Goal: Task Accomplishment & Management: Manage account settings

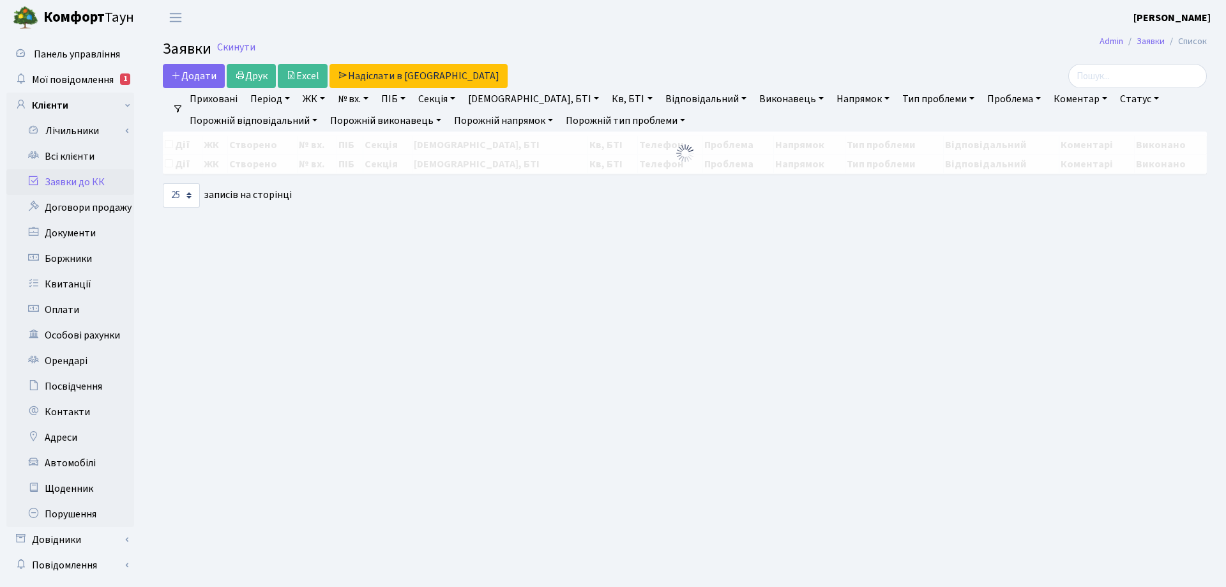
select select "25"
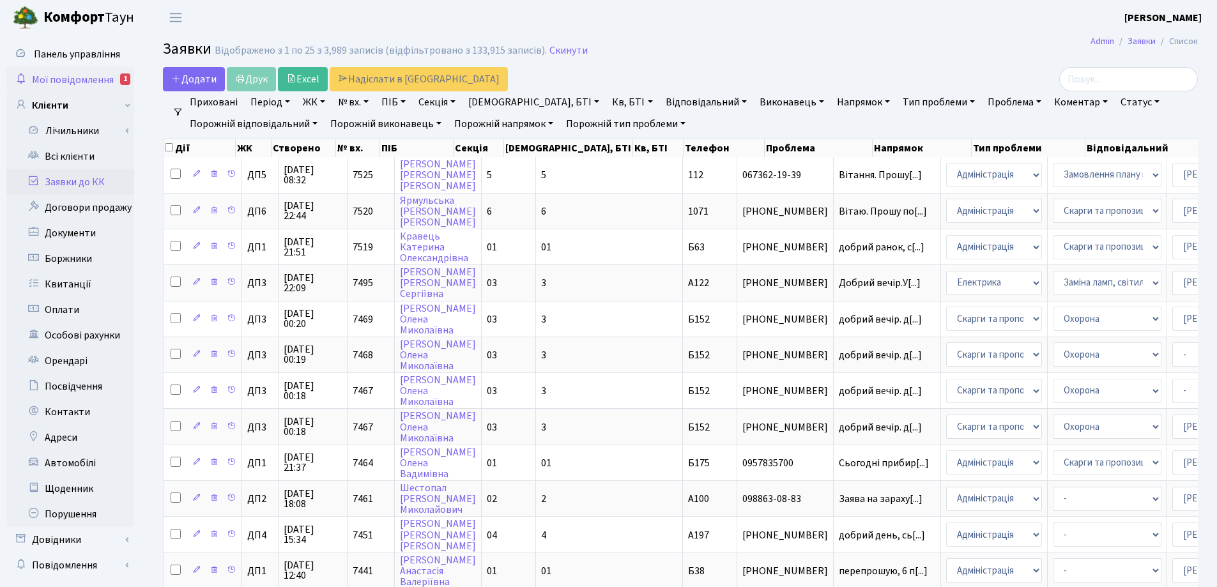
click at [89, 79] on span "Мої повідомлення" at bounding box center [73, 80] width 82 height 14
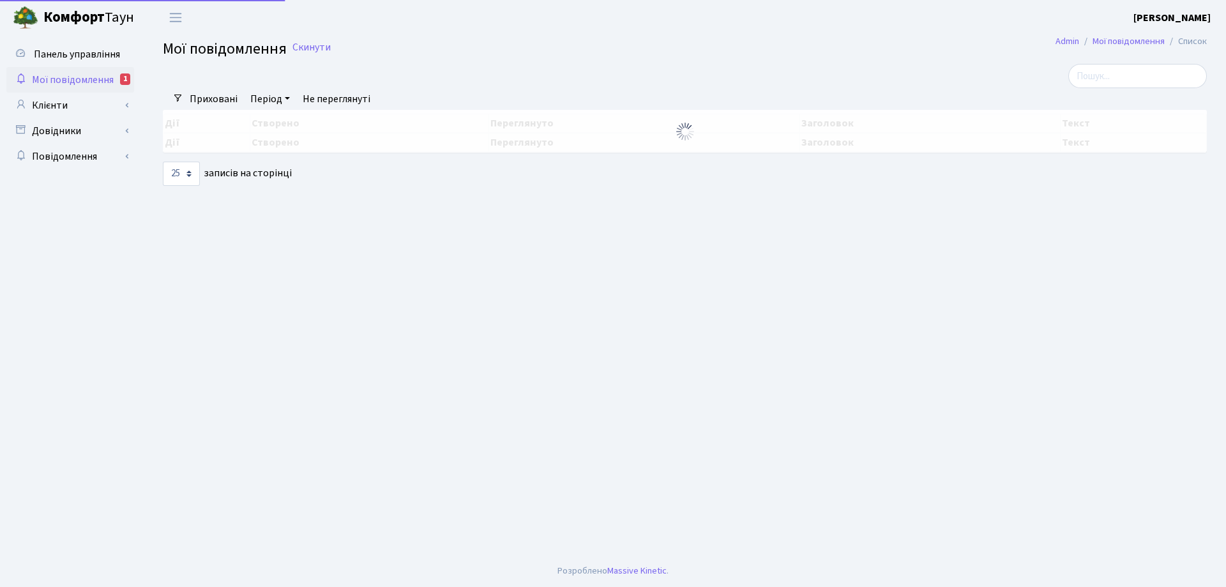
select select "25"
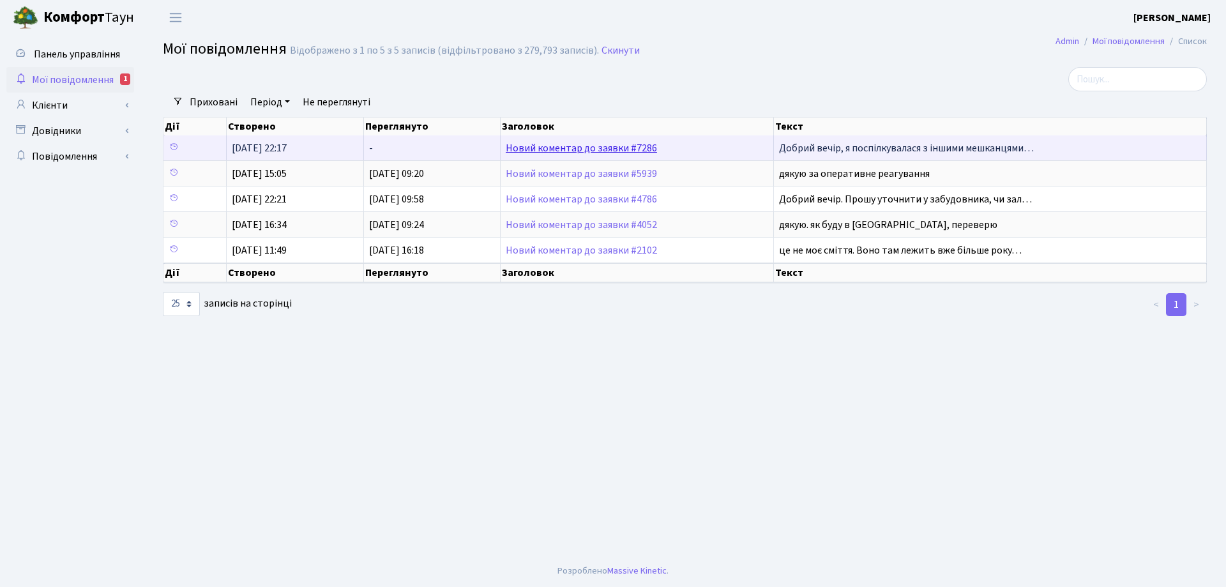
click at [558, 149] on link "Новий коментар до заявки #7286" at bounding box center [581, 148] width 151 height 14
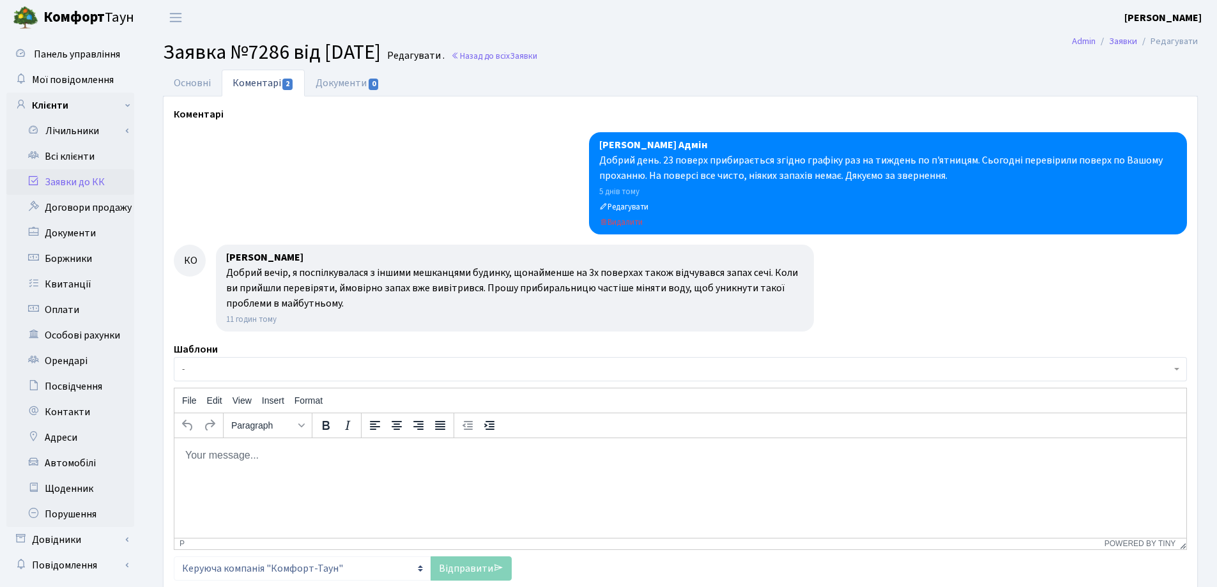
click at [250, 467] on html at bounding box center [680, 454] width 1012 height 34
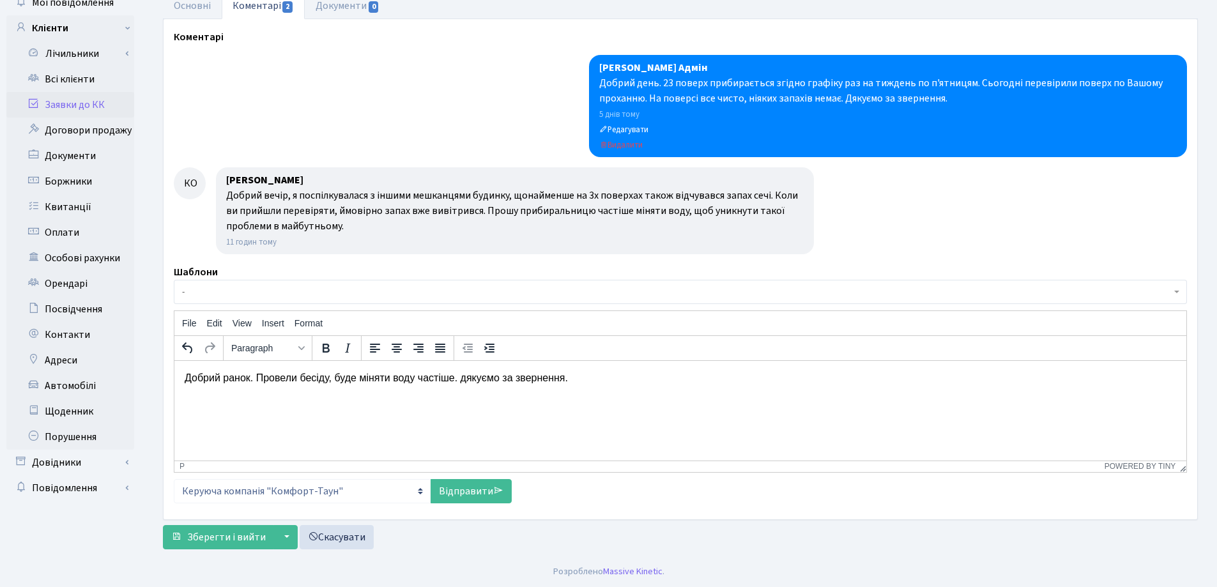
scroll to position [78, 0]
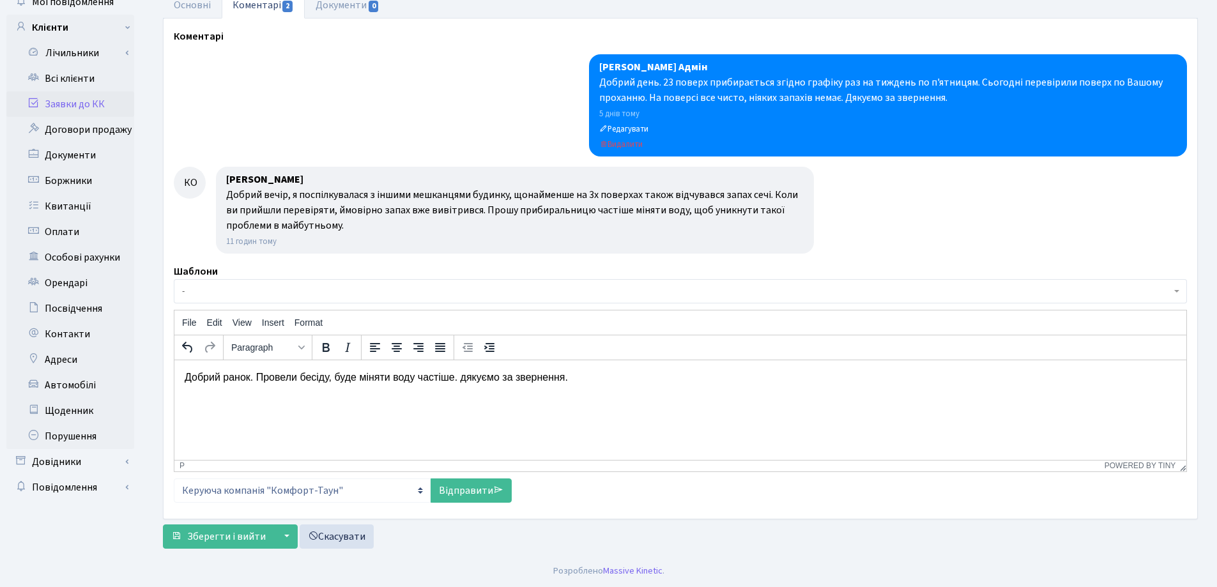
click at [466, 379] on p "Добрий ранок. Провели бесіду, буде міняти воду частіше. дякуємо за звернення." at bounding box center [680, 377] width 991 height 14
click at [574, 377] on p "Добрий ранок. Провели бесіду, буде міняти воду частіше. Дякуємо за звернення." at bounding box center [680, 377] width 991 height 14
drag, startPoint x: 467, startPoint y: 490, endPoint x: 285, endPoint y: 521, distance: 184.7
click at [466, 490] on link "Відправити" at bounding box center [470, 490] width 81 height 24
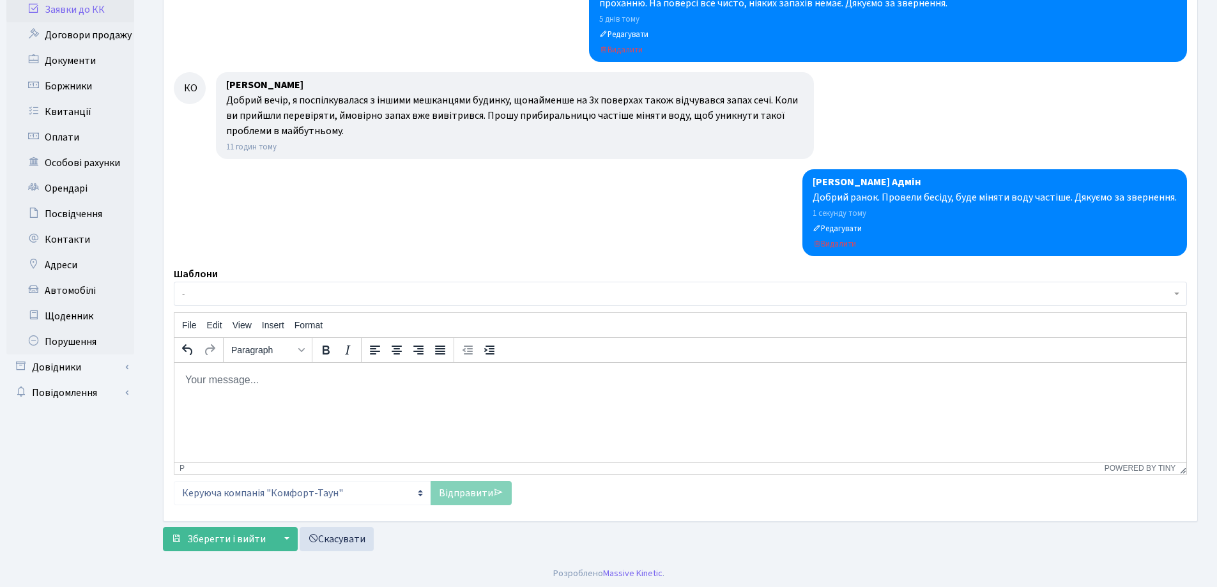
scroll to position [175, 0]
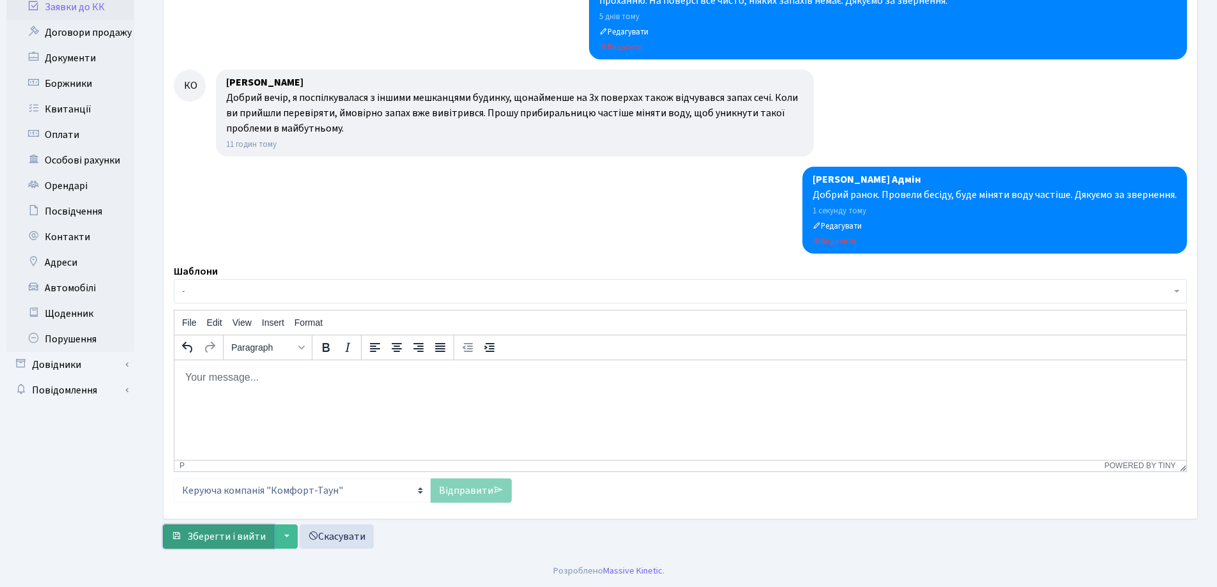
click at [225, 524] on button "Зберегти і вийти" at bounding box center [218, 536] width 111 height 24
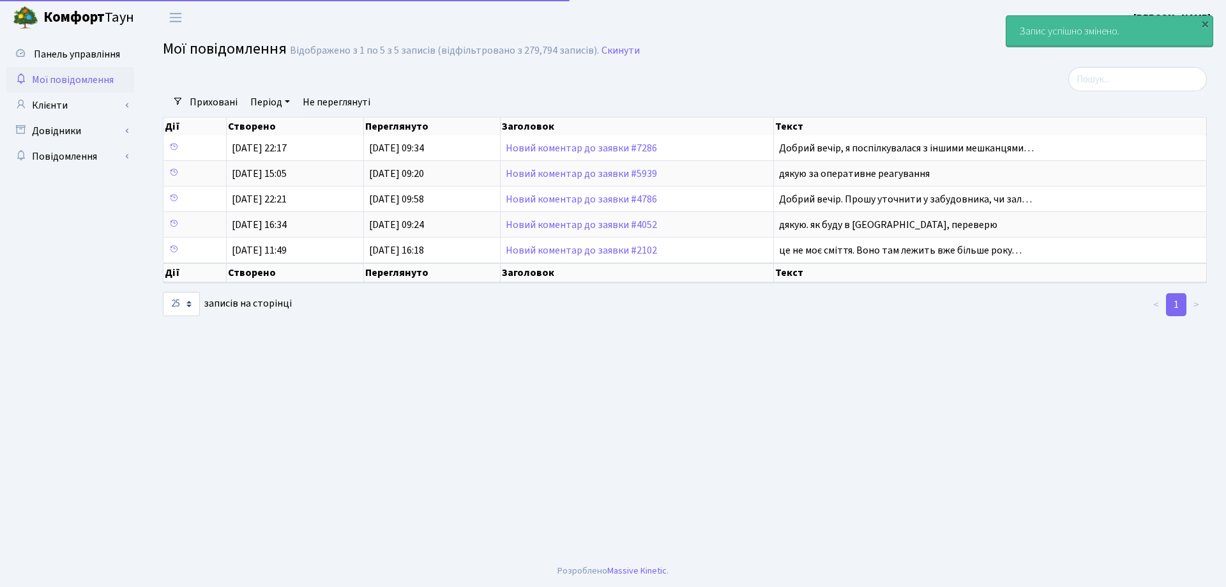
select select "25"
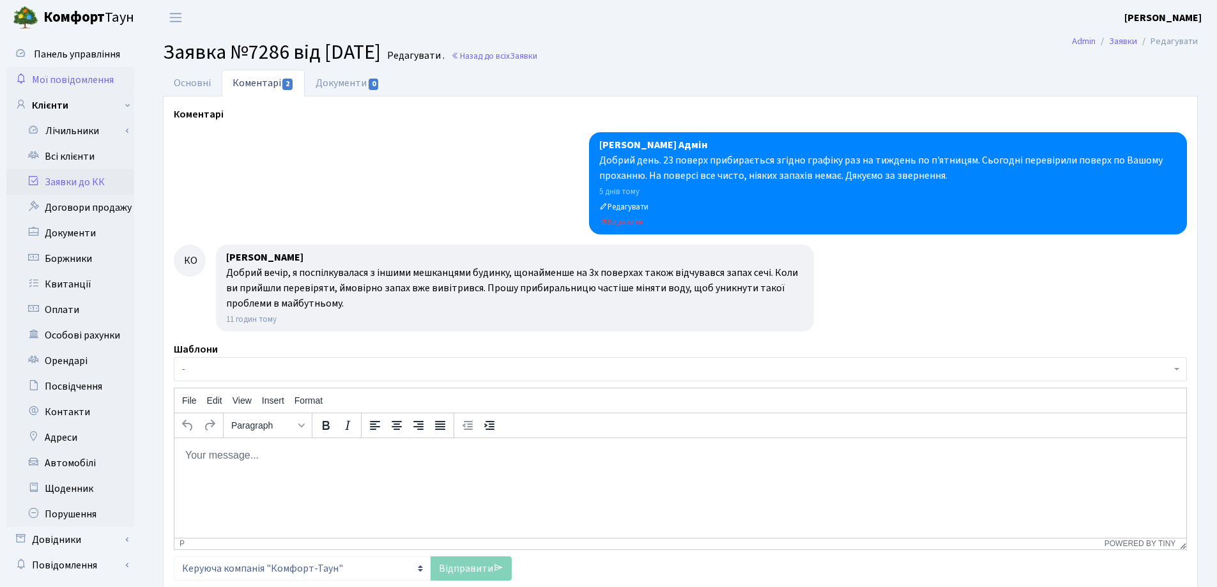
click at [84, 81] on span "Мої повідомлення" at bounding box center [73, 80] width 82 height 14
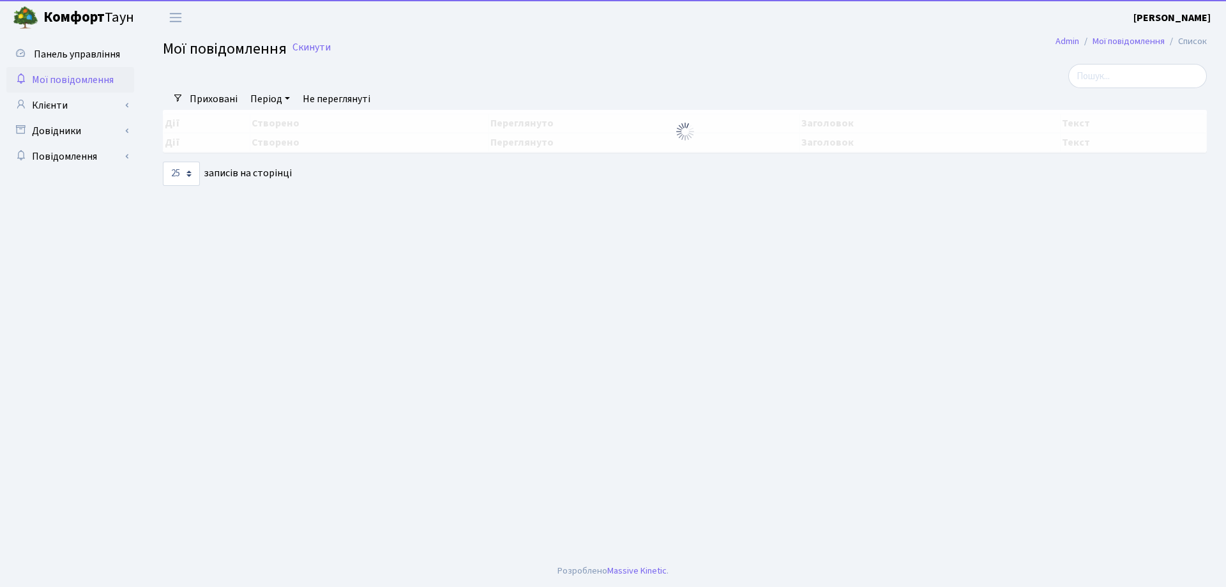
select select "25"
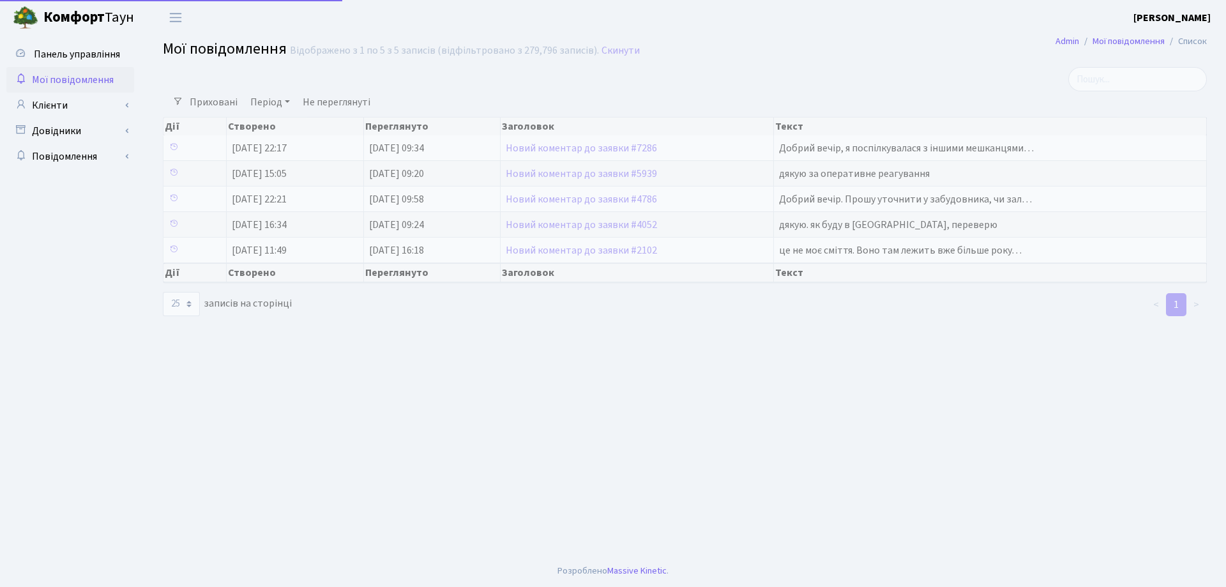
select select "25"
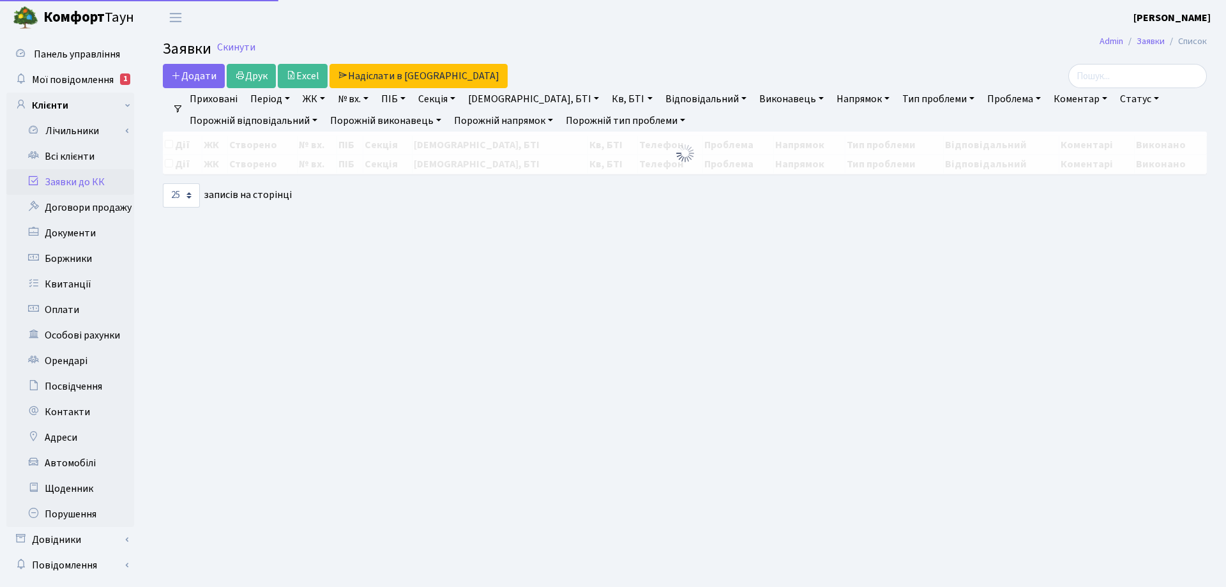
select select "25"
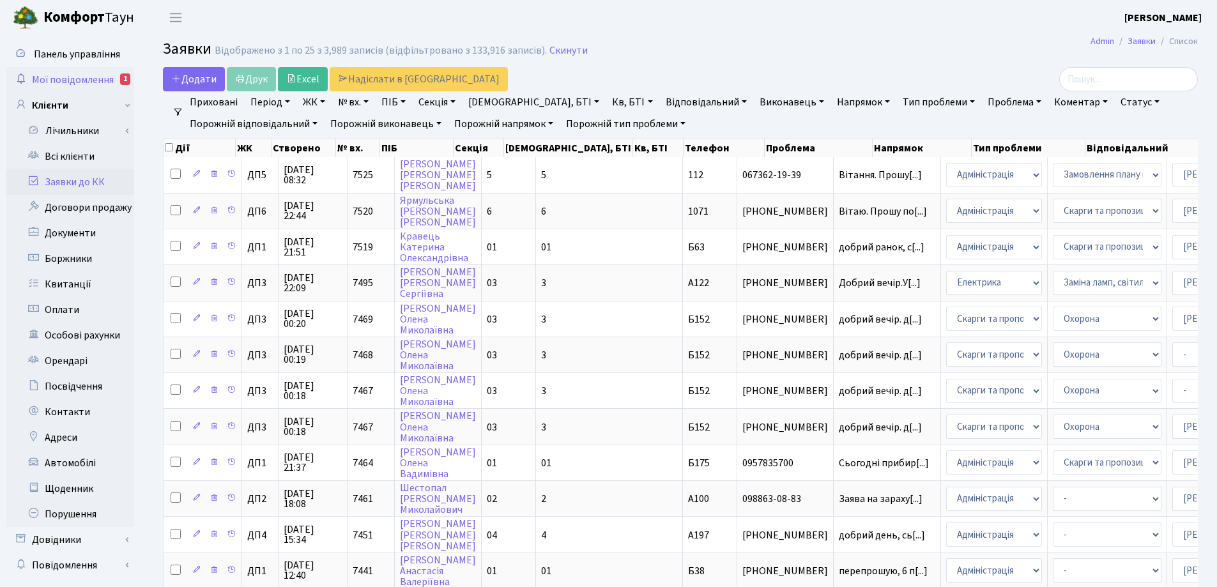
click at [96, 79] on span "Мої повідомлення" at bounding box center [73, 80] width 82 height 14
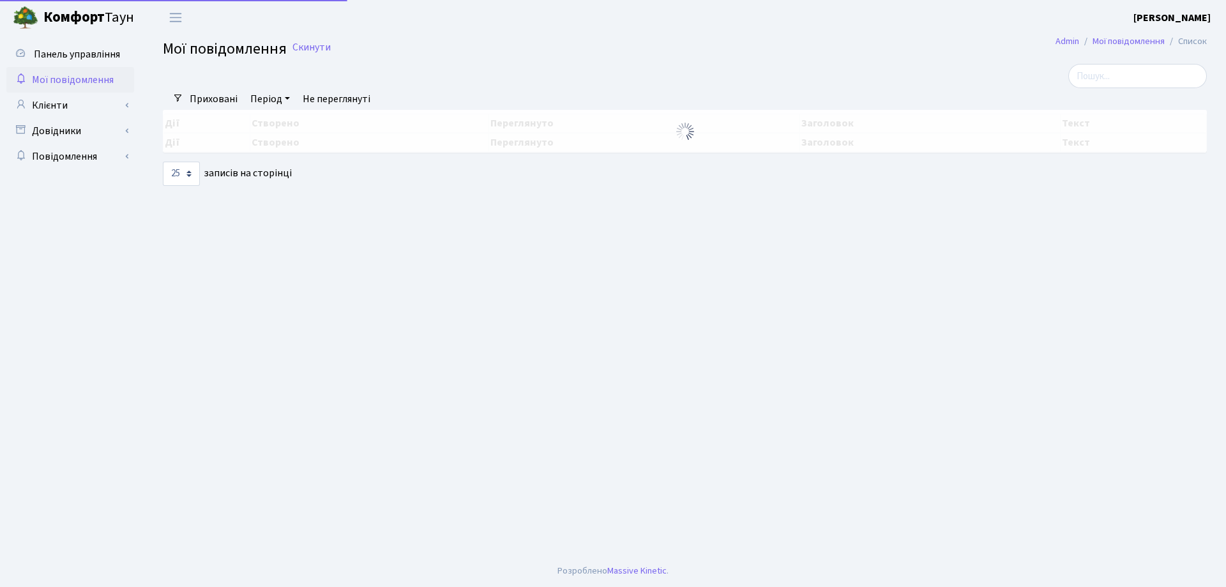
select select "25"
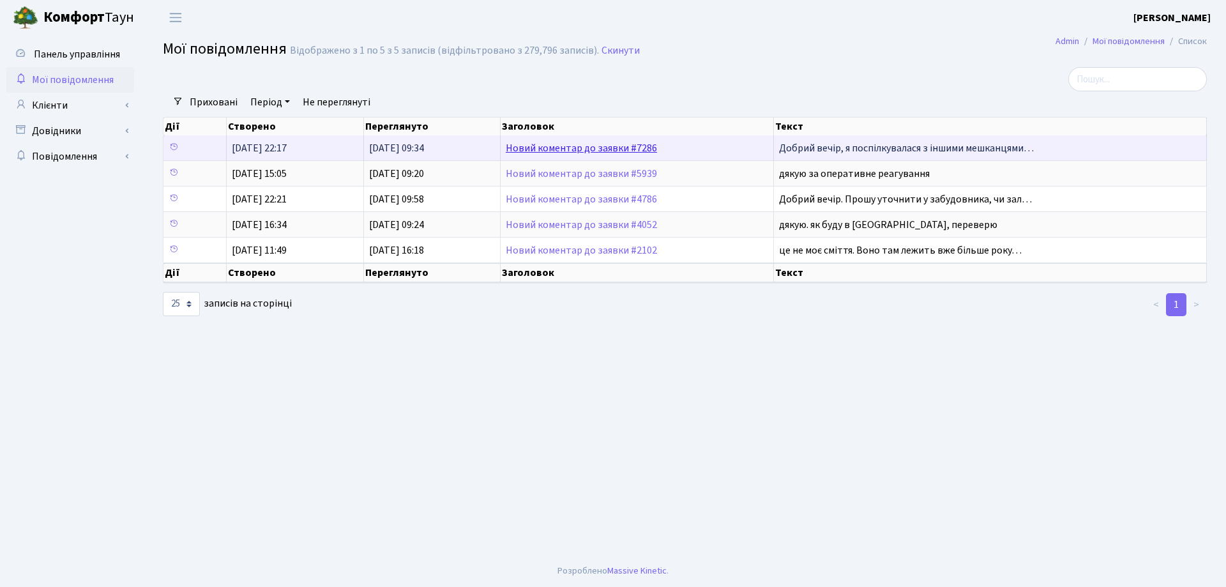
click at [612, 149] on link "Новий коментар до заявки #7286" at bounding box center [581, 148] width 151 height 14
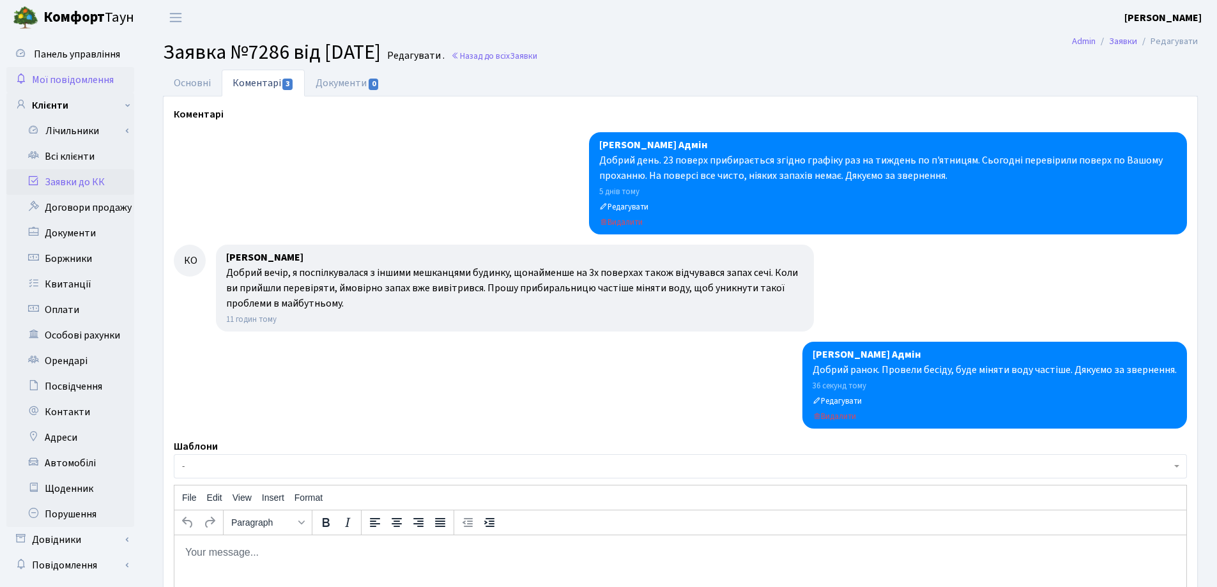
click at [84, 82] on span "Мої повідомлення" at bounding box center [73, 80] width 82 height 14
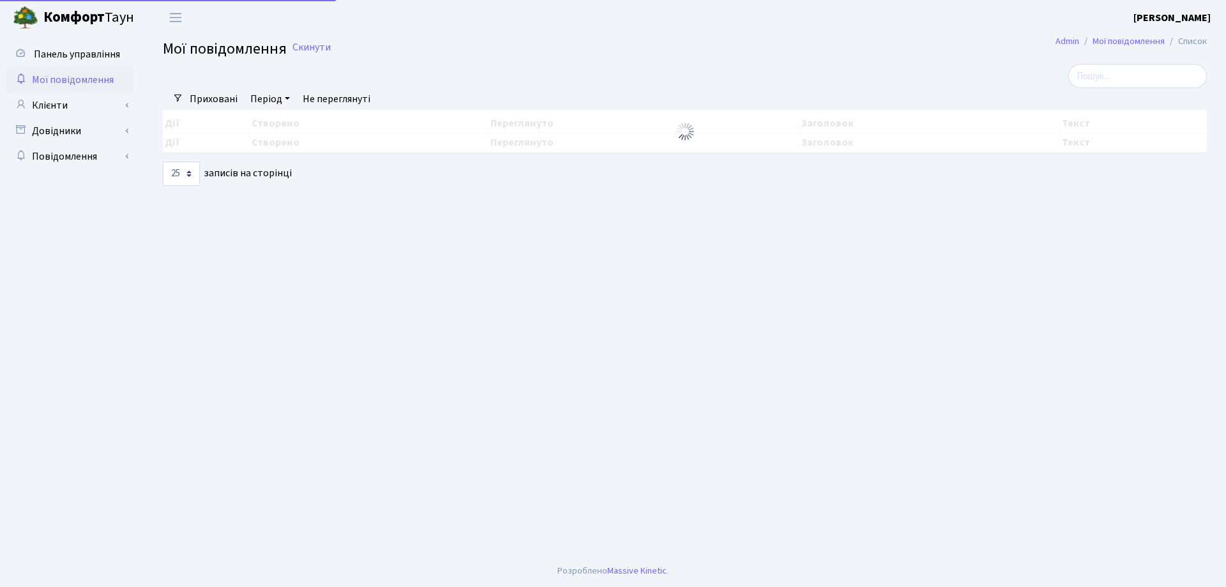
select select "25"
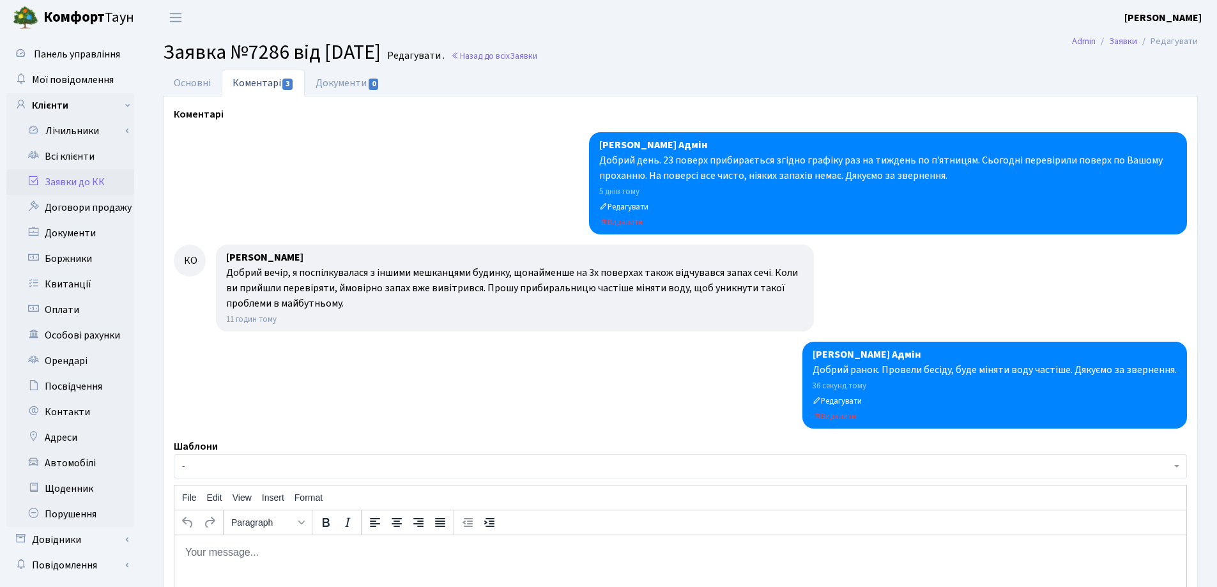
click at [112, 186] on link "Заявки до КК" at bounding box center [70, 182] width 128 height 26
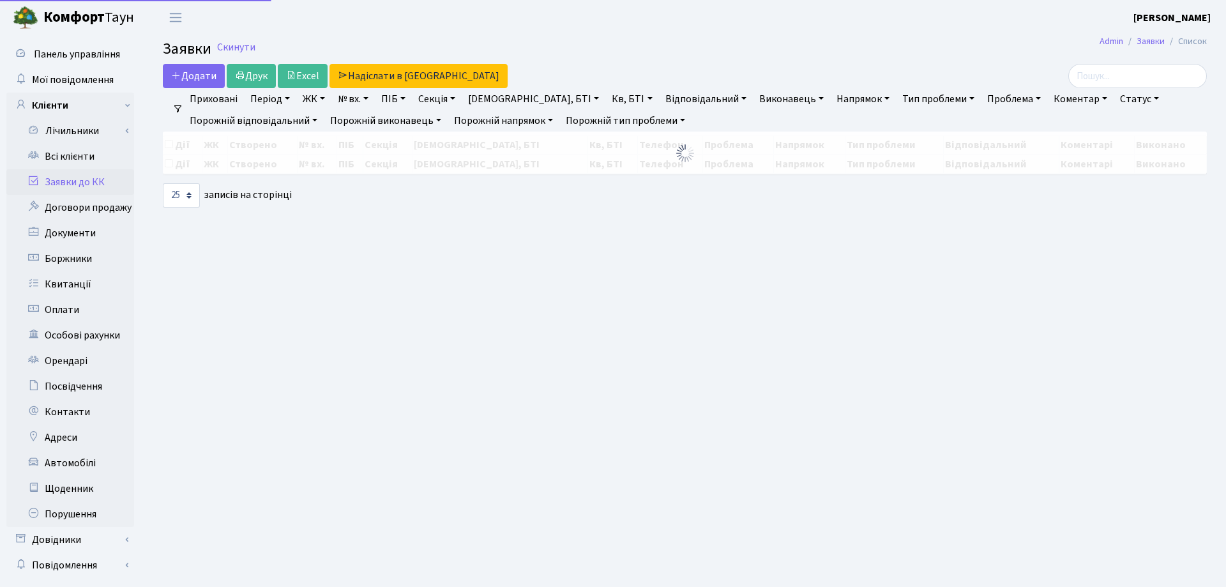
select select "25"
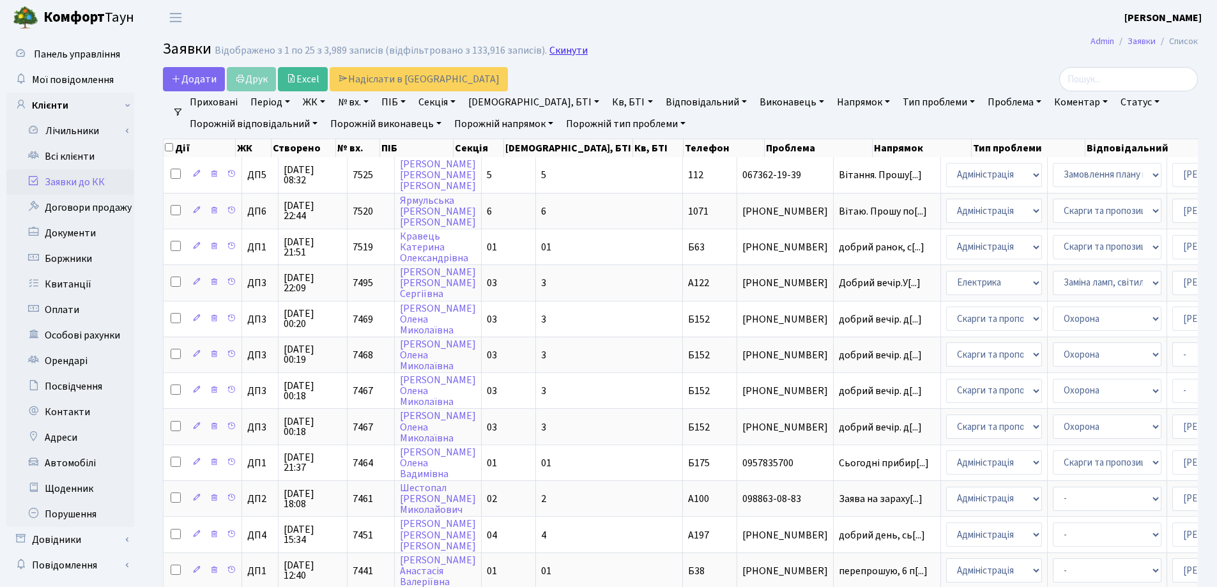
click at [549, 52] on link "Скинути" at bounding box center [568, 51] width 38 height 12
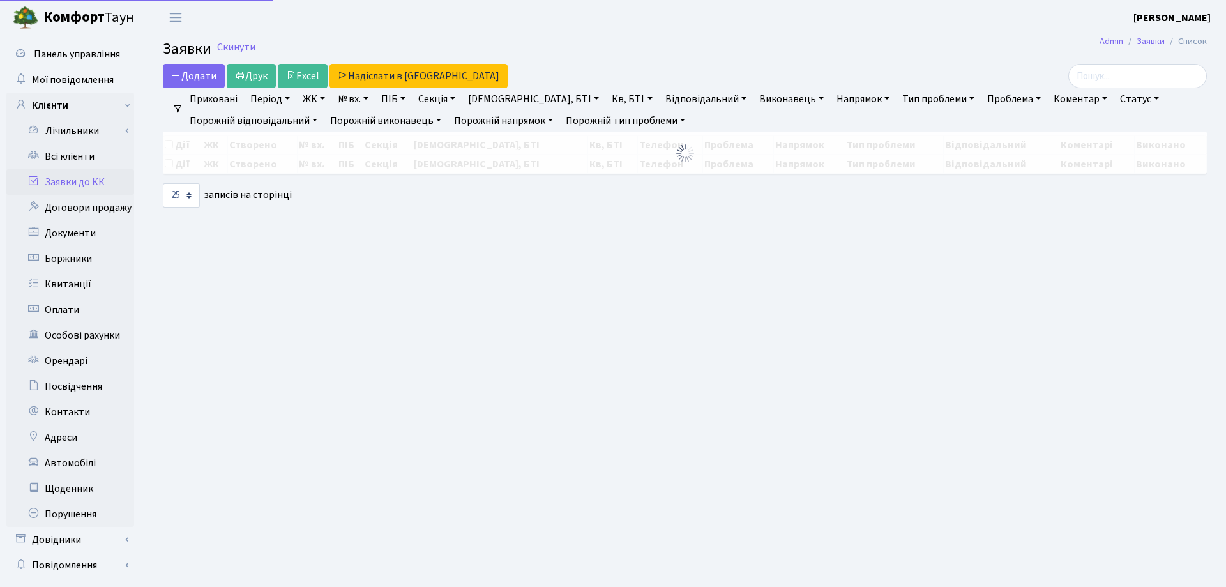
select select "25"
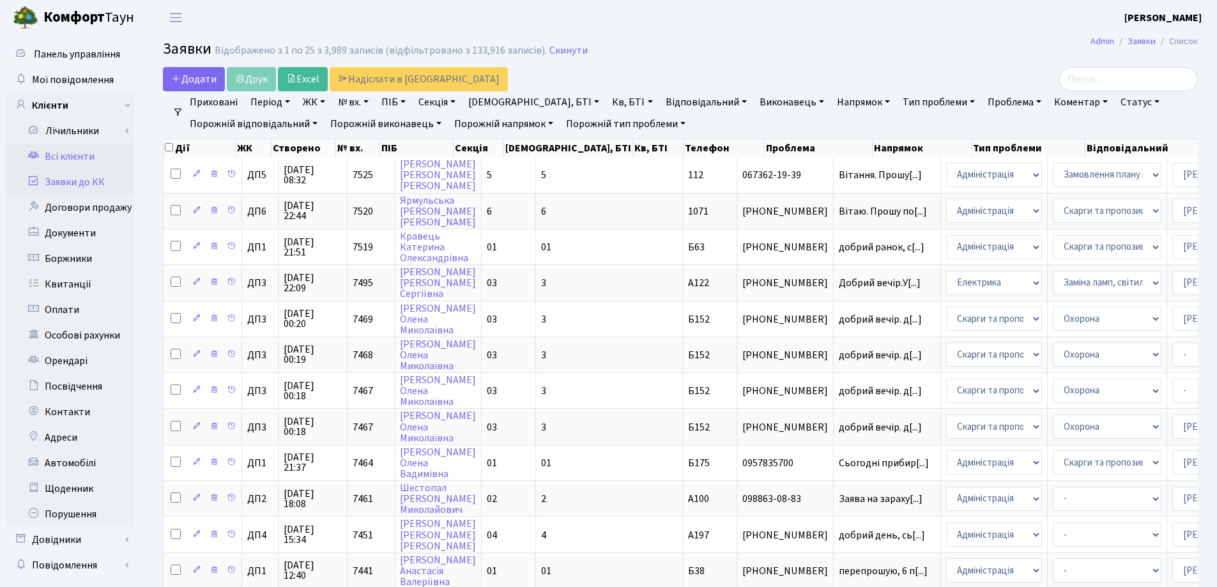
click at [72, 155] on link "Всі клієнти" at bounding box center [70, 157] width 128 height 26
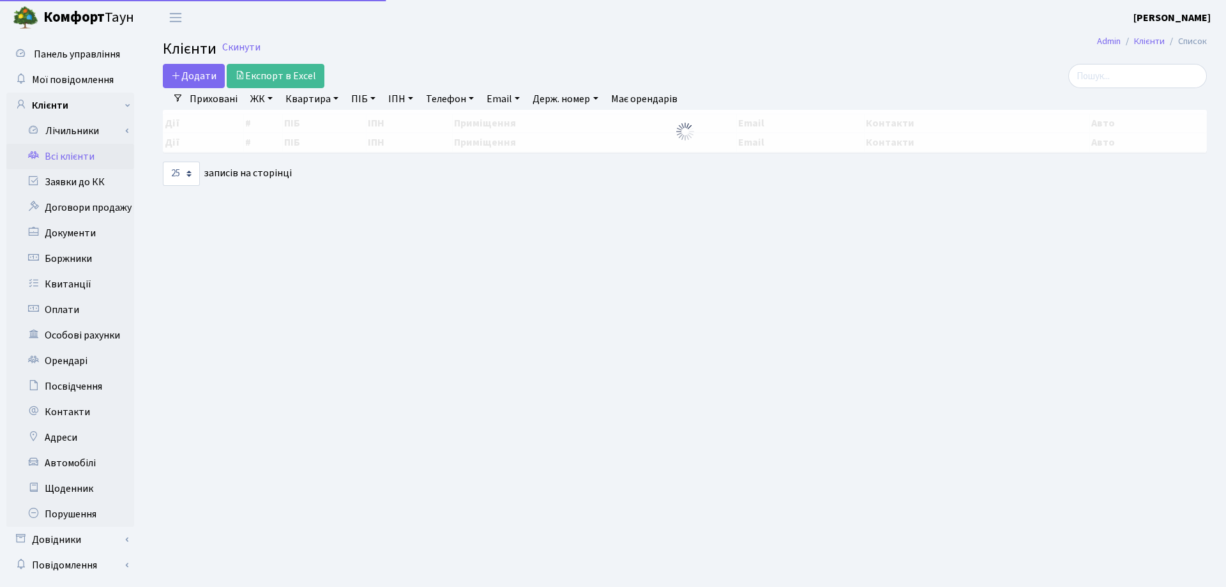
select select "25"
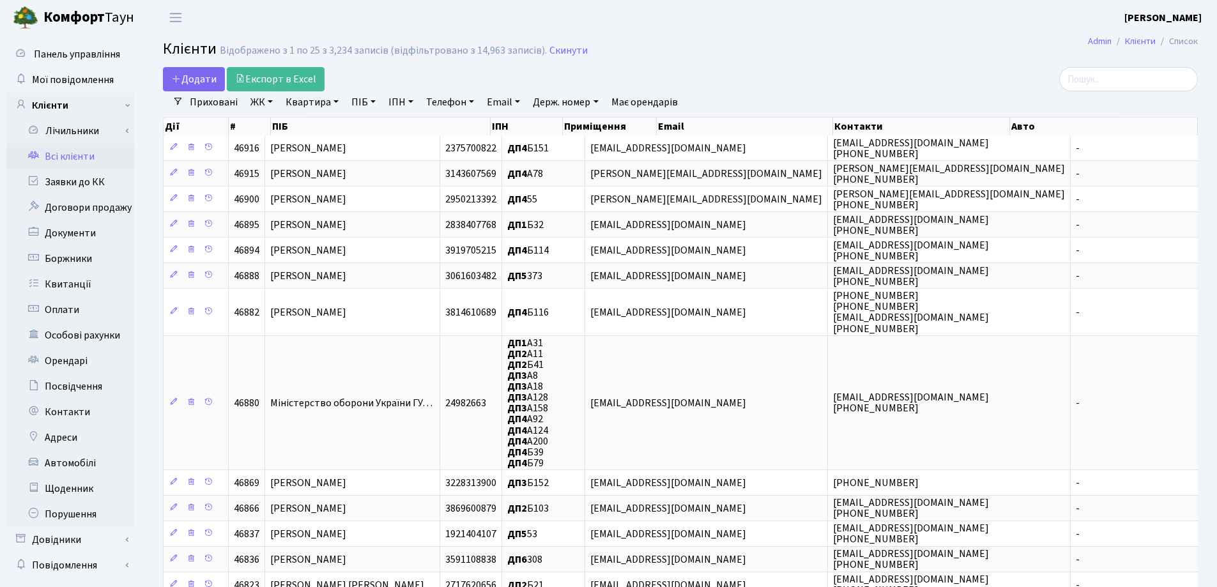
click at [727, 70] on div "Додати Експорт в Excel" at bounding box center [504, 79] width 683 height 24
click at [79, 184] on link "Заявки до КК" at bounding box center [70, 182] width 128 height 26
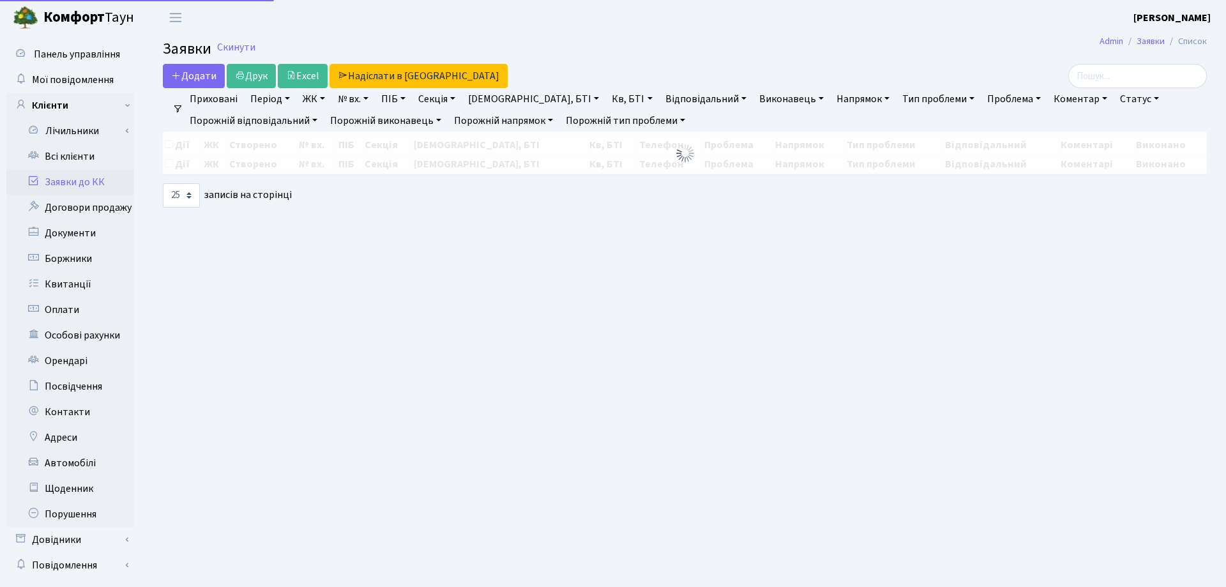
select select "25"
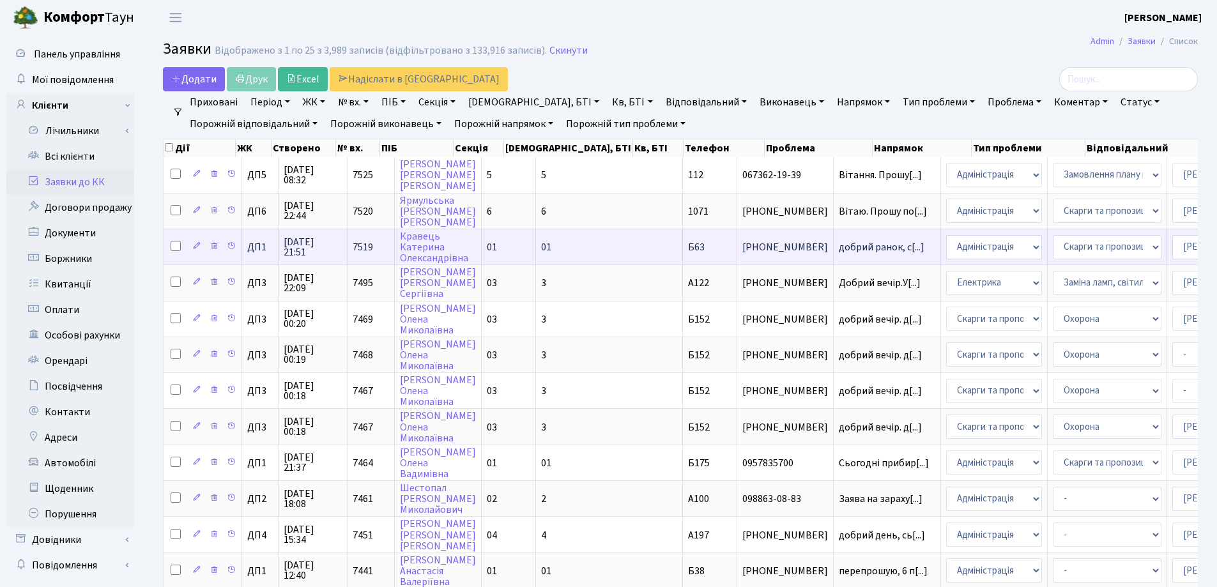
click at [839, 249] on span "добрий ранок, с[...]" at bounding box center [882, 247] width 86 height 14
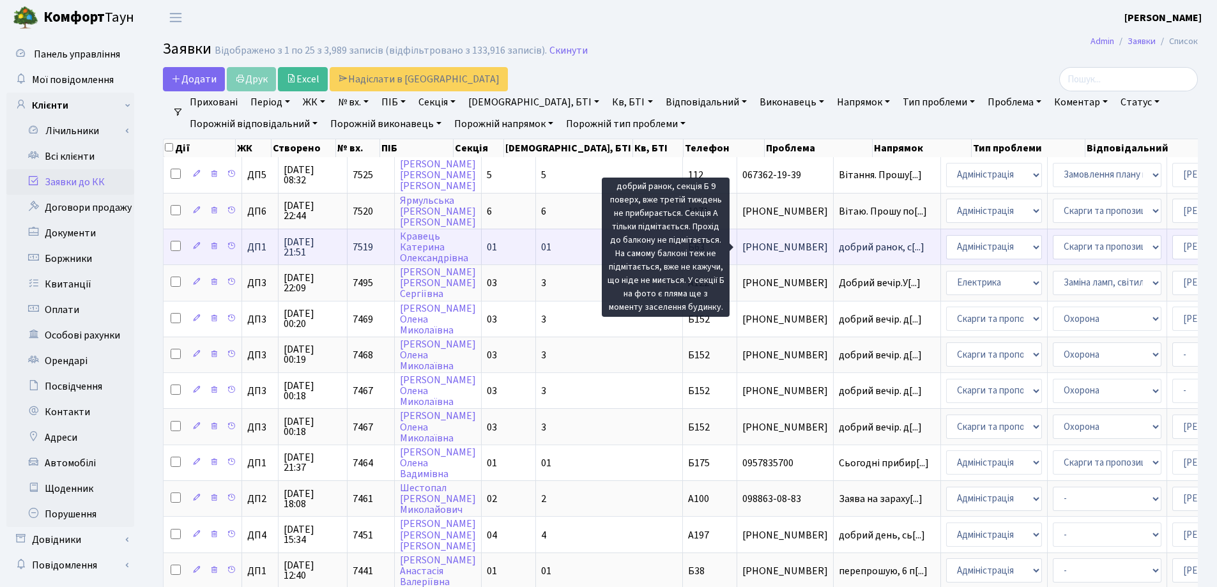
click at [839, 244] on span "добрий ранок, с[...]" at bounding box center [882, 247] width 86 height 14
